Goal: Task Accomplishment & Management: Complete application form

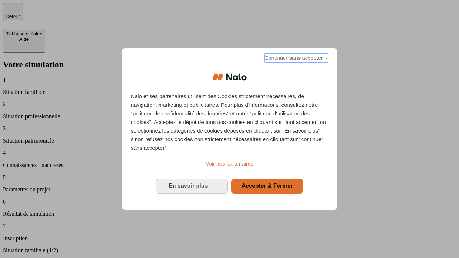
click at [295, 59] on span "Continuer sans accepter →" at bounding box center [296, 58] width 64 height 9
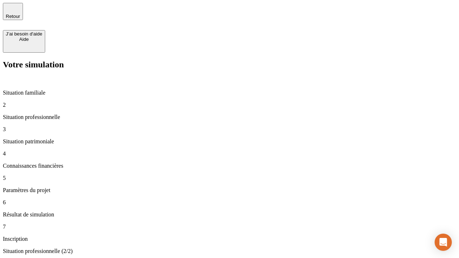
type input "30 000"
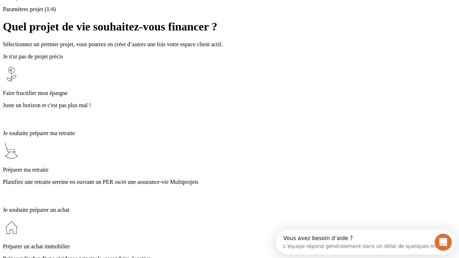
scroll to position [14, 0]
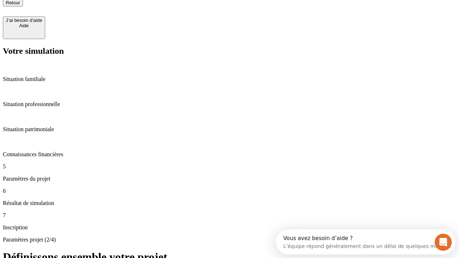
type input "25"
type input "1 000"
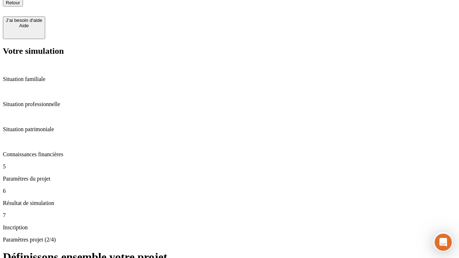
type input "640"
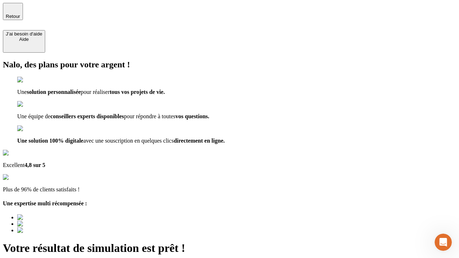
type input "[EMAIL_ADDRESS][PERSON_NAME][DOMAIN_NAME]"
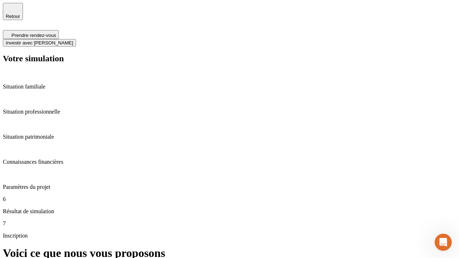
click at [73, 40] on span "Investir avec [PERSON_NAME]" at bounding box center [39, 42] width 67 height 5
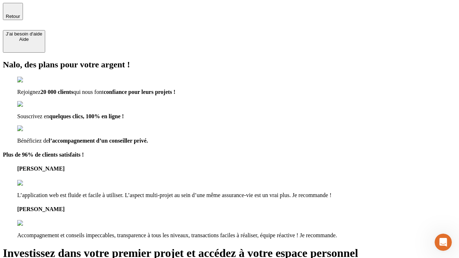
type input "[PERSON_NAME][EMAIL_ADDRESS][DOMAIN_NAME]"
